Goal: Communication & Community: Answer question/provide support

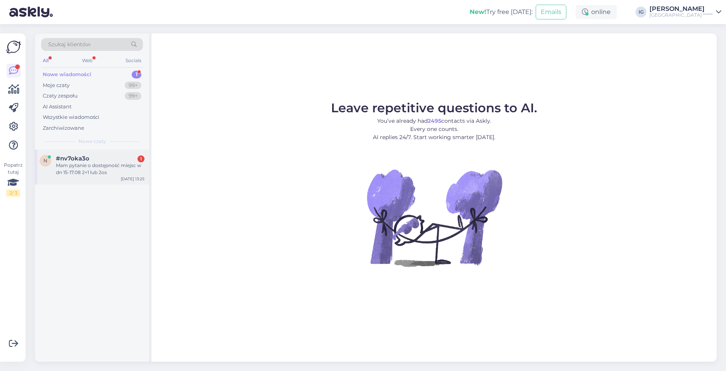
click at [64, 168] on div "Mam pytanie o dostępność miejsc w dn 15-17.08 2+1 lub 2os" at bounding box center [100, 169] width 89 height 14
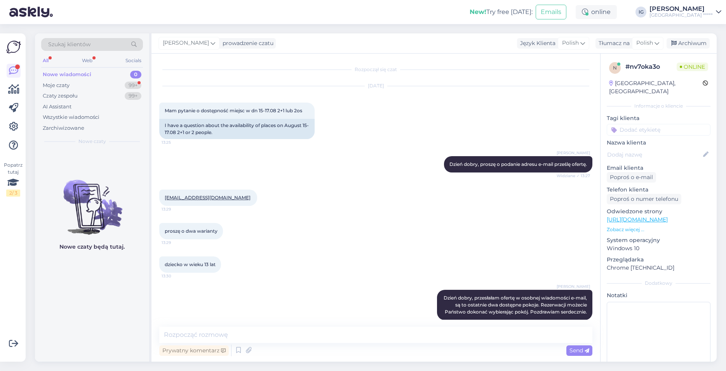
scroll to position [16, 0]
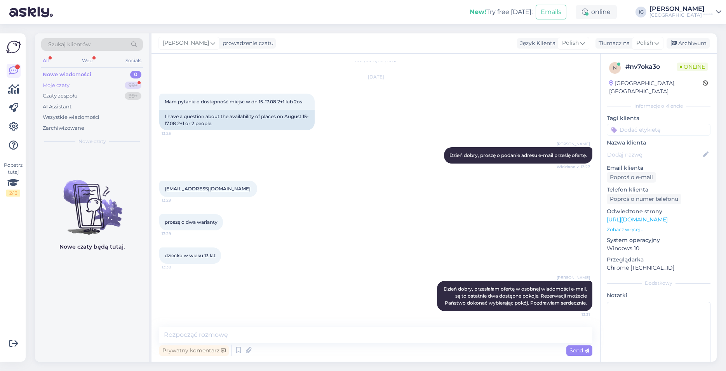
click at [71, 84] on div "Moje czaty 99+" at bounding box center [92, 85] width 102 height 11
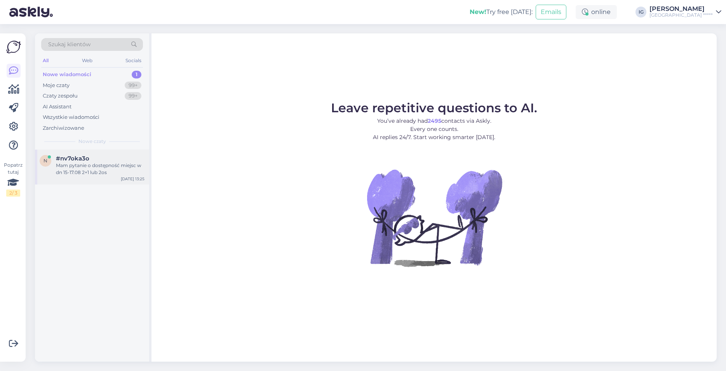
click at [81, 160] on span "#nv7oka3o" at bounding box center [72, 158] width 33 height 7
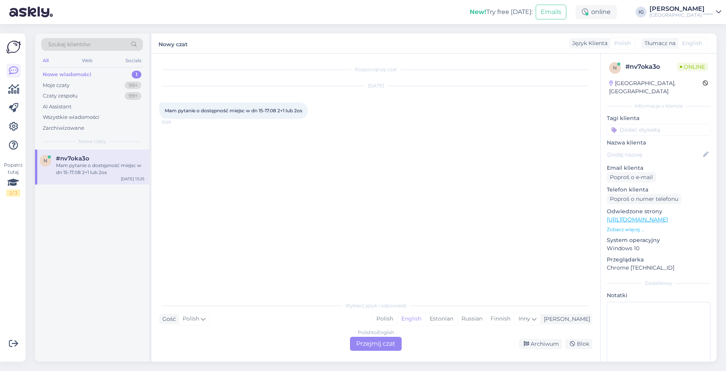
click at [382, 344] on div "Polish to English Przejmij czat" at bounding box center [376, 344] width 52 height 14
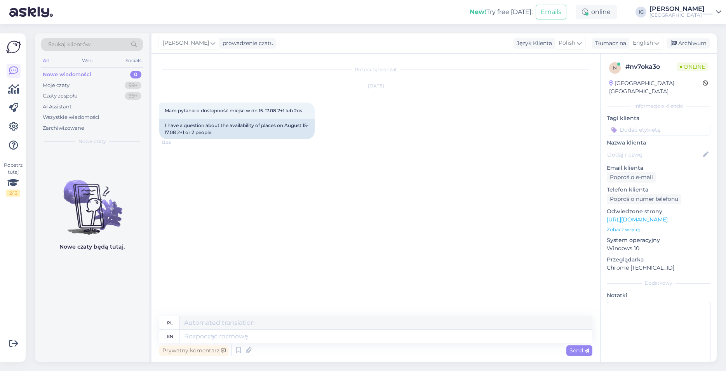
click at [537, 212] on div "Rozpoczął się czat [DATE] Mam pytanie o dostępność miejsc w dn 15-17.08 2+1 lub…" at bounding box center [379, 185] width 440 height 248
click at [643, 46] on span "English" at bounding box center [643, 43] width 20 height 9
type input "pol"
click at [598, 77] on link "Polish" at bounding box center [627, 77] width 85 height 12
click at [183, 336] on textarea at bounding box center [375, 335] width 433 height 16
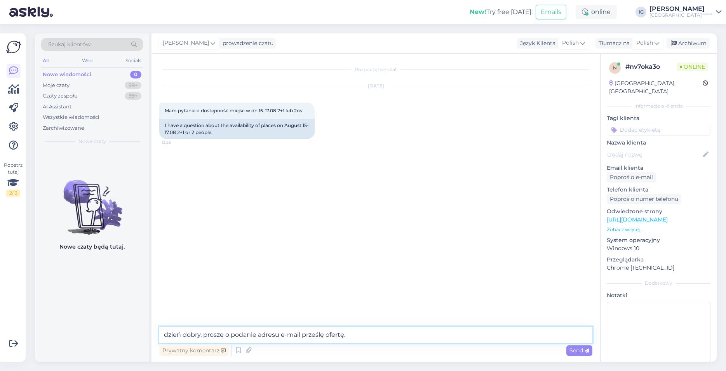
click at [168, 334] on textarea "dzień dobry, proszę o podanie adresu e-mail prześlę ofertę." at bounding box center [375, 335] width 433 height 16
type textarea "Dzień dobry, proszę o podanie adresu e-mail prześlę ofertę."
click at [591, 347] on div "Send" at bounding box center [579, 350] width 26 height 10
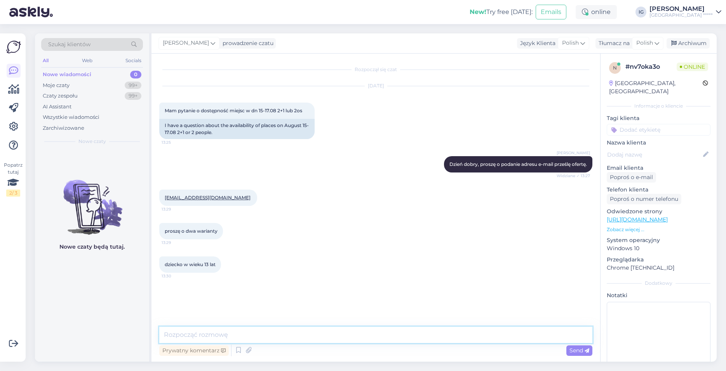
click at [191, 336] on textarea at bounding box center [375, 335] width 433 height 16
click at [398, 333] on textarea "Dzień dobry, przeslałam ofertę w osobnej wiadomości e-mail, są to ostatnie dost…" at bounding box center [375, 335] width 433 height 16
click at [489, 342] on textarea "Dzień dobry, przeslałam ofertę w osobnej wiadomości e-mail, są to ostatnie dwa …" at bounding box center [375, 335] width 433 height 16
click at [473, 335] on textarea "Dzień dobry, przesłałam ofertę w osobnej wiadomości e-mail, są to ostatnie dwa …" at bounding box center [375, 335] width 433 height 16
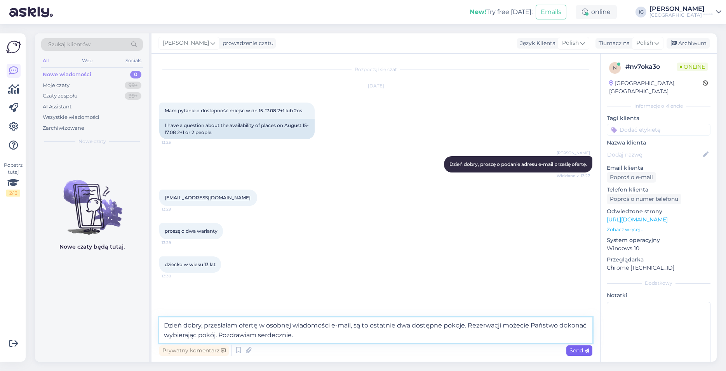
type textarea "Dzień dobry, przesłałam ofertę w osobnej wiadomości e-mail, są to ostatnie dwa …"
click at [571, 348] on span "Send" at bounding box center [579, 350] width 20 height 7
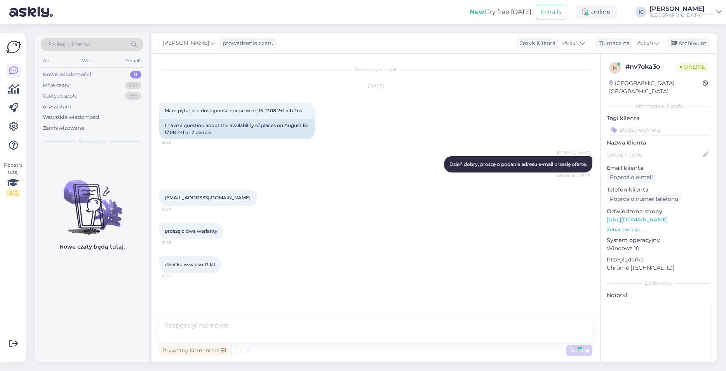
scroll to position [16, 0]
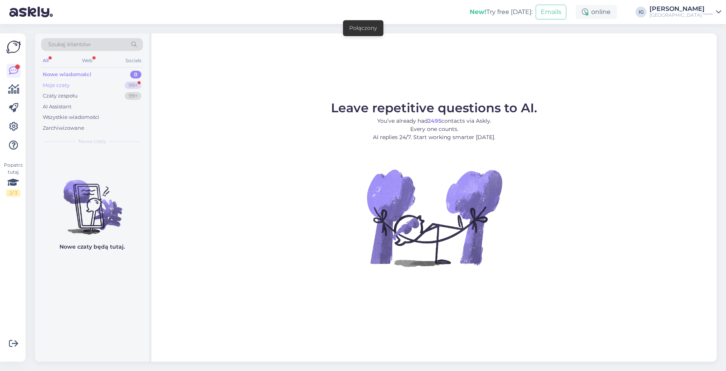
click at [74, 83] on div "Moje czaty 99+" at bounding box center [92, 85] width 102 height 11
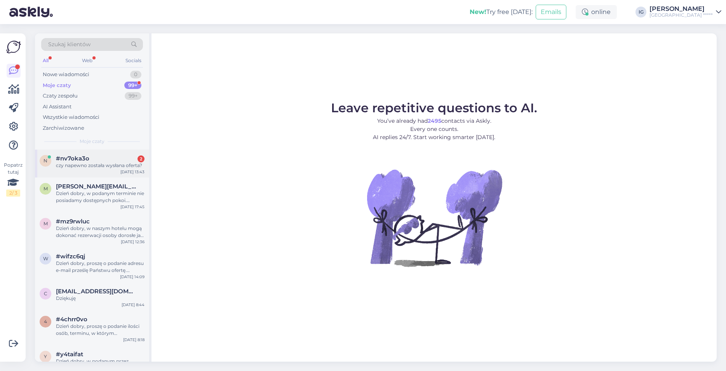
click at [76, 162] on span "#nv7oka3o" at bounding box center [72, 158] width 33 height 7
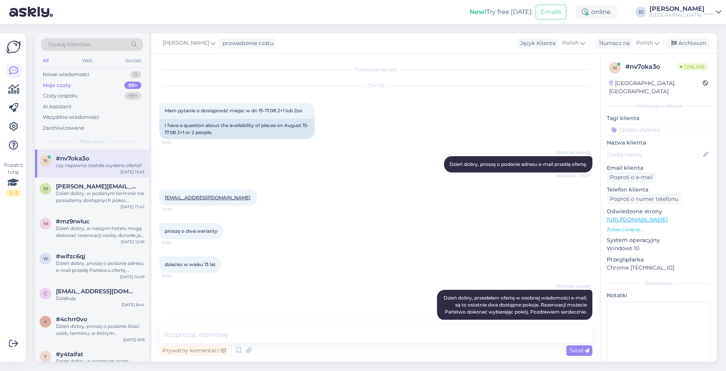
scroll to position [90, 0]
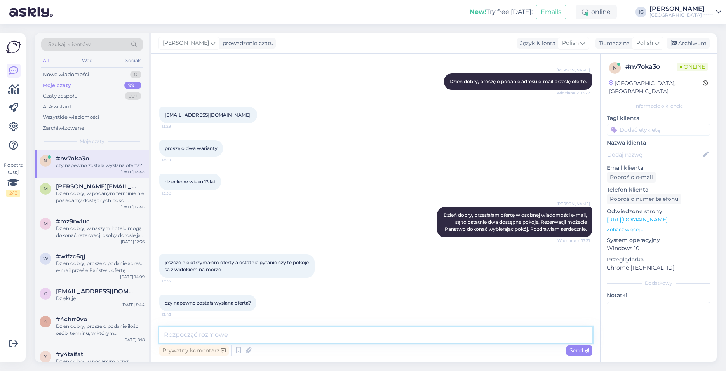
click at [182, 337] on textarea at bounding box center [375, 335] width 433 height 16
type textarea "Tak, oferta została wysłana."
click at [578, 349] on span "Send" at bounding box center [579, 350] width 20 height 7
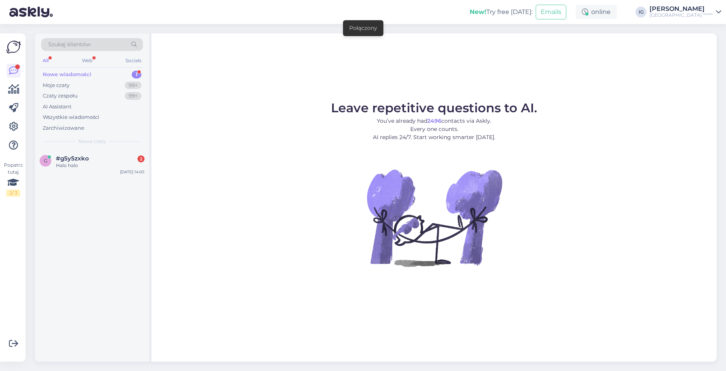
click at [63, 75] on div "Nowe wiadomości" at bounding box center [67, 75] width 49 height 8
click at [80, 156] on span "#g5y5zxko" at bounding box center [72, 158] width 33 height 7
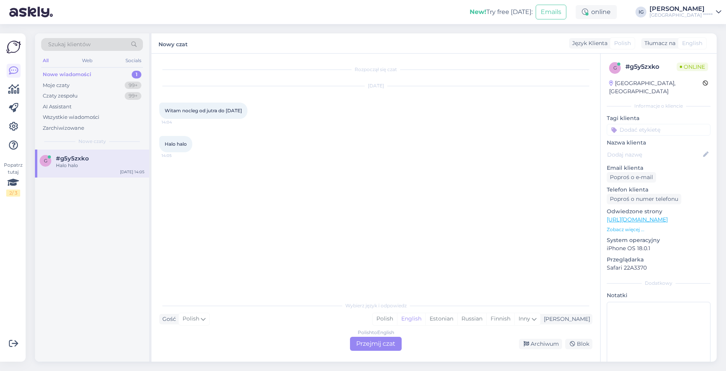
drag, startPoint x: 382, startPoint y: 342, endPoint x: 386, endPoint y: 336, distance: 6.5
click at [383, 341] on div "Polish to English Przejmij czat" at bounding box center [376, 344] width 52 height 14
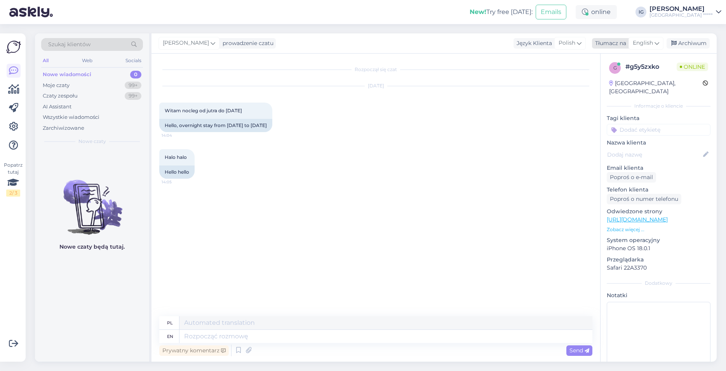
click at [652, 45] on span "English" at bounding box center [643, 43] width 20 height 9
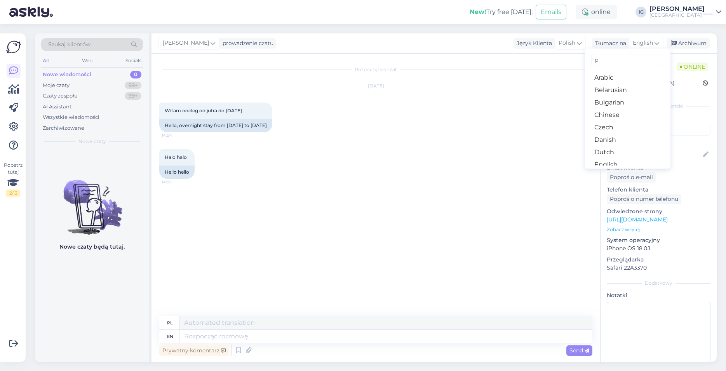
type input "po"
click at [618, 76] on link "Polish" at bounding box center [627, 77] width 85 height 12
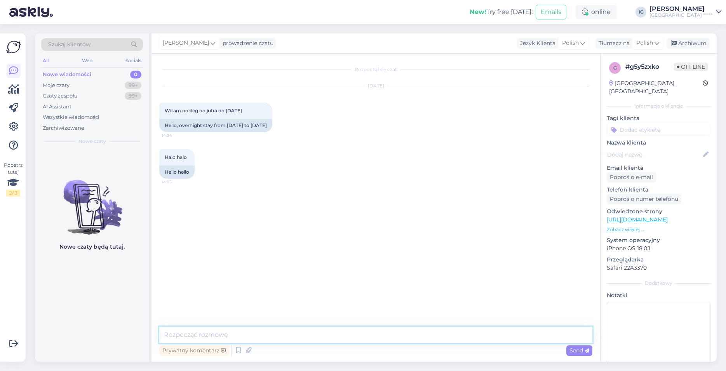
click at [197, 329] on textarea at bounding box center [375, 335] width 433 height 16
type textarea "Dzień dobry, na najbliższy weekend nie mamy dostępnych pokoi. Pozdrawiam serdec…"
click at [579, 349] on span "Send" at bounding box center [579, 350] width 20 height 7
